Goal: Complete application form

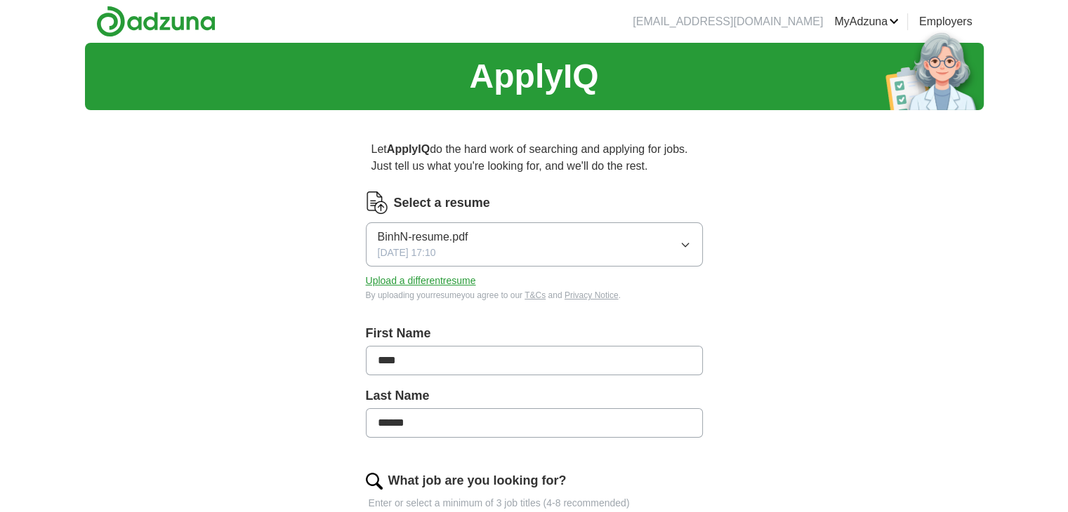
click at [686, 243] on icon "button" at bounding box center [684, 244] width 11 height 11
click at [685, 243] on icon "button" at bounding box center [685, 245] width 6 height 4
click at [404, 282] on button "Upload a different resume" at bounding box center [421, 281] width 110 height 15
click at [432, 232] on span "BinhN-resume.pdf" at bounding box center [423, 237] width 91 height 17
click at [427, 287] on span "BinhN-resume.pdf" at bounding box center [423, 285] width 91 height 17
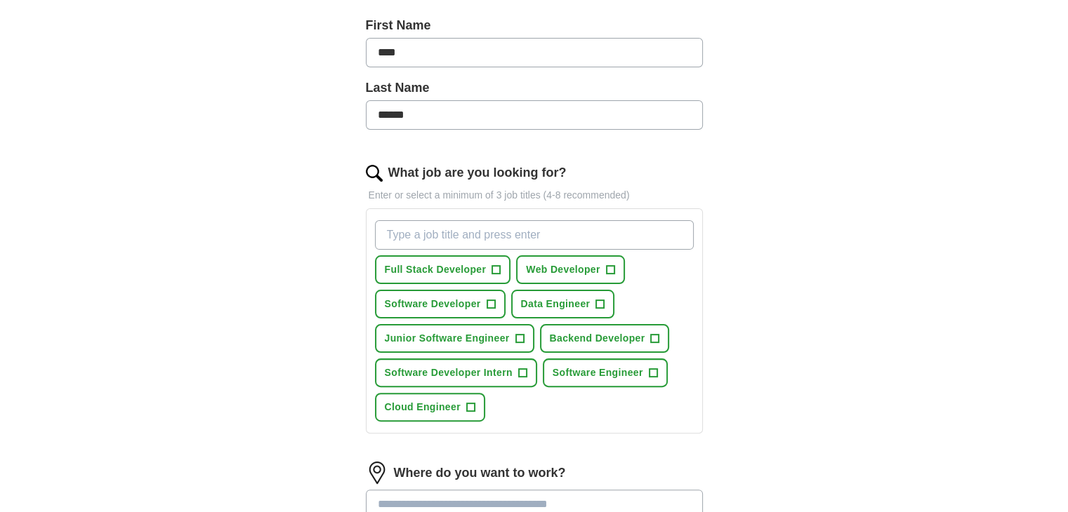
scroll to position [309, 0]
click at [500, 270] on button "Full Stack Developer +" at bounding box center [443, 269] width 136 height 29
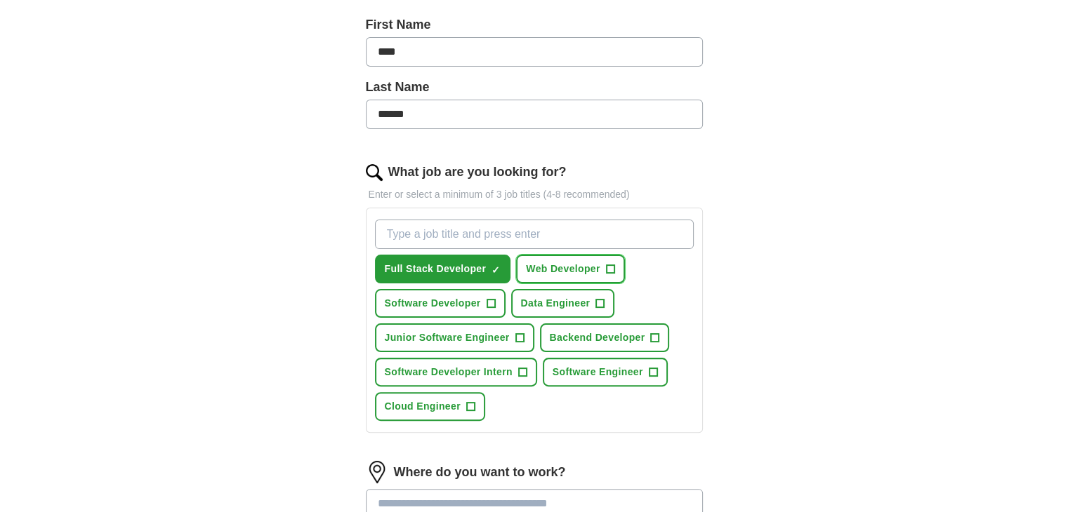
click at [609, 265] on span "+" at bounding box center [610, 269] width 8 height 11
click at [494, 295] on button "Software Developer +" at bounding box center [440, 303] width 131 height 29
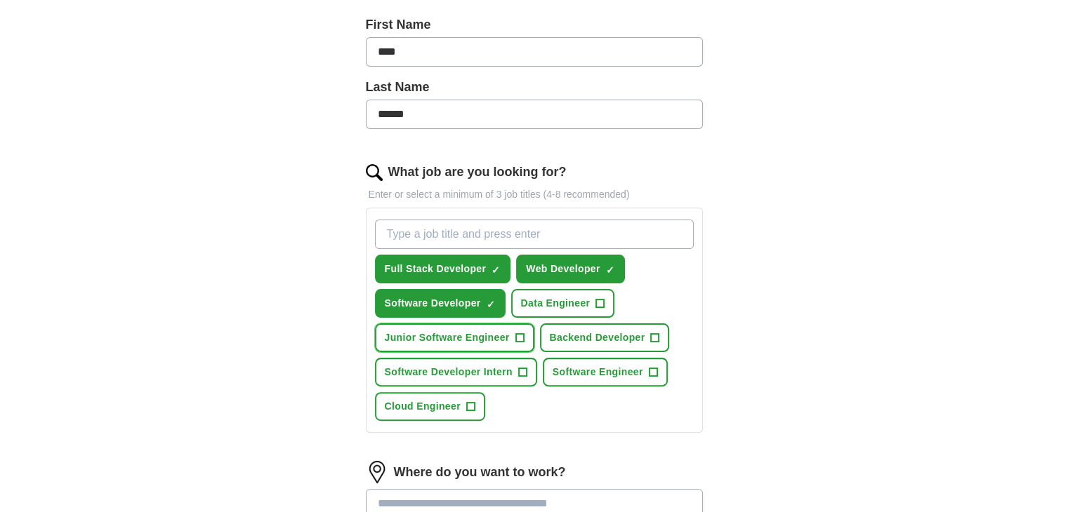
click at [522, 337] on span "+" at bounding box center [519, 338] width 8 height 11
click at [653, 334] on span "+" at bounding box center [655, 338] width 8 height 11
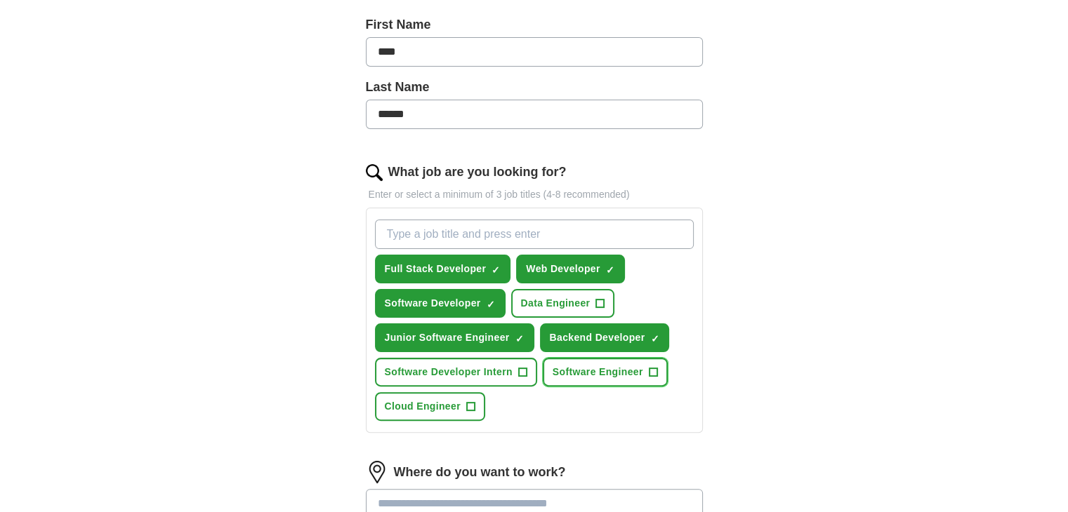
click at [635, 366] on span "Software Engineer" at bounding box center [597, 372] width 91 height 15
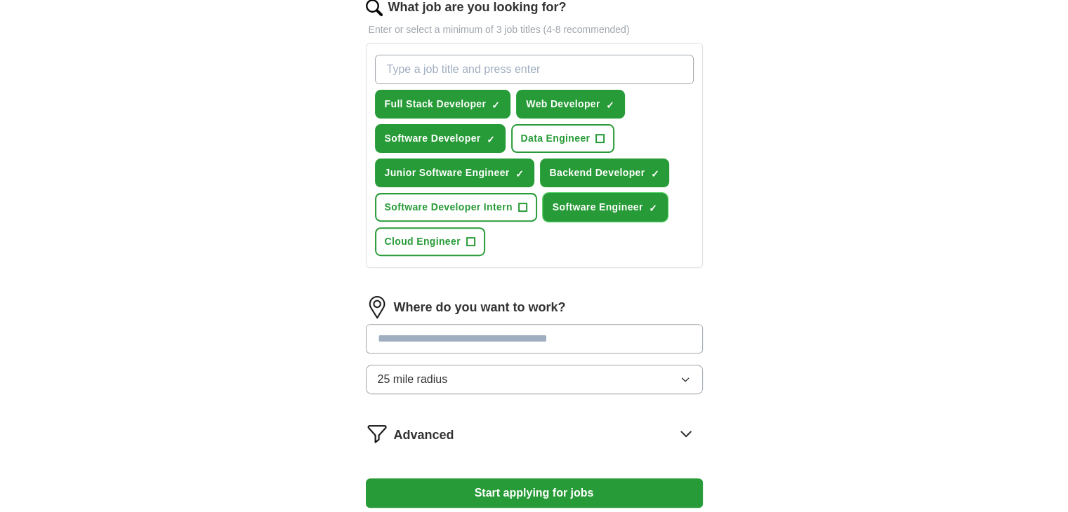
scroll to position [474, 0]
click at [509, 338] on input "text" at bounding box center [534, 338] width 337 height 29
